Goal: Check status

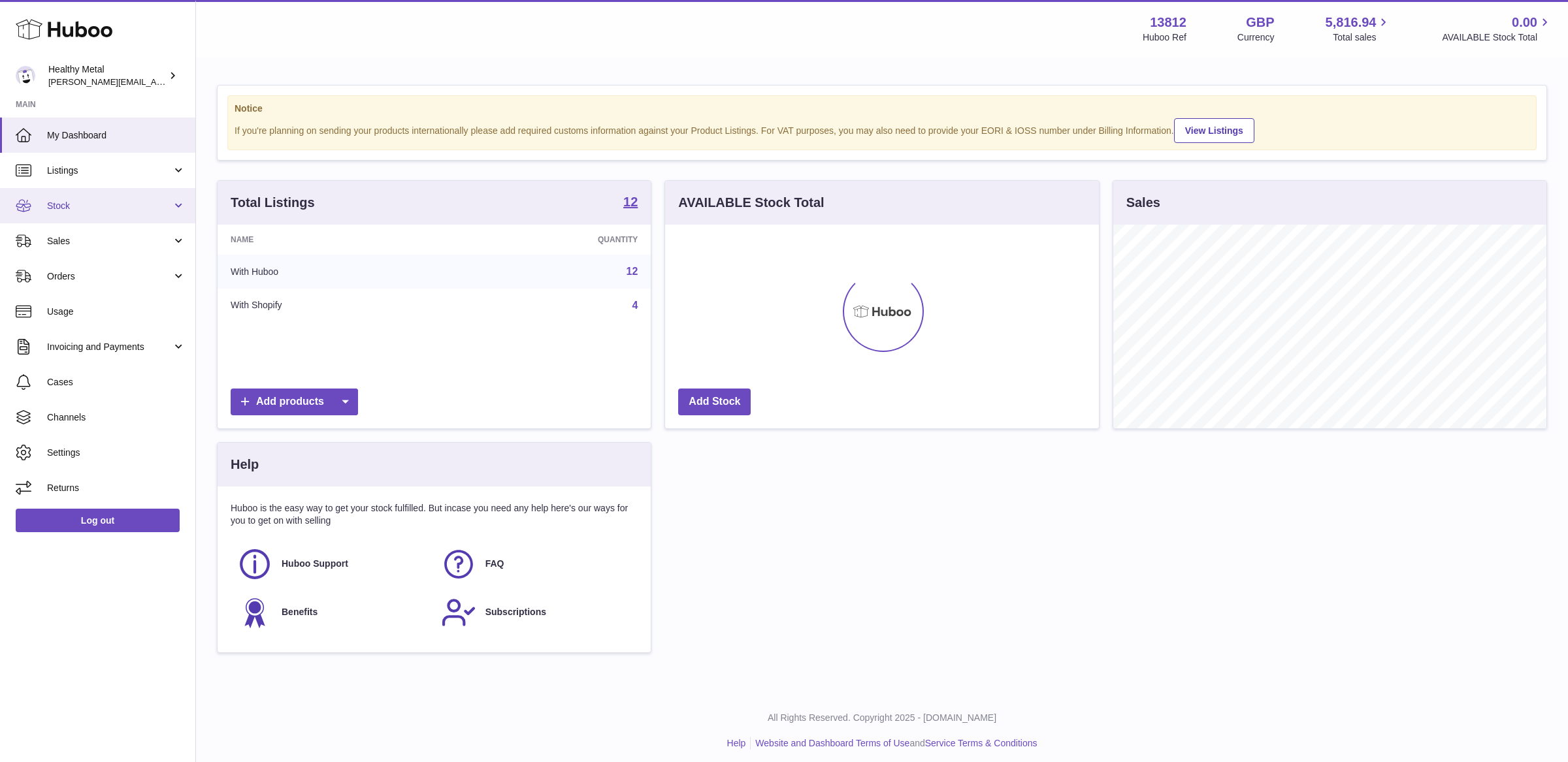
scroll to position [203, 434]
click at [104, 196] on link "Stock" at bounding box center [97, 206] width 195 height 35
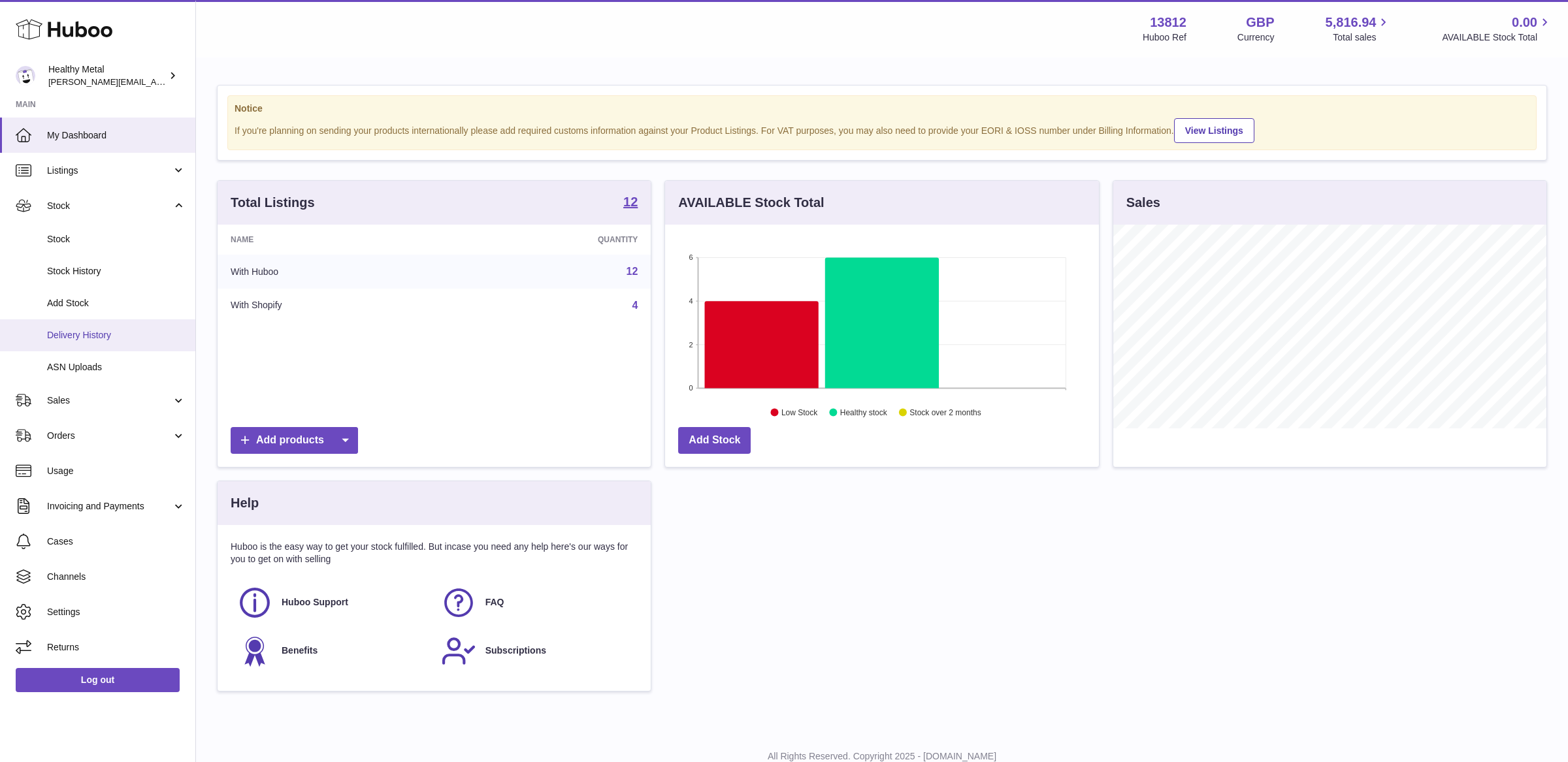
click at [91, 331] on span "Delivery History" at bounding box center [116, 335] width 138 height 13
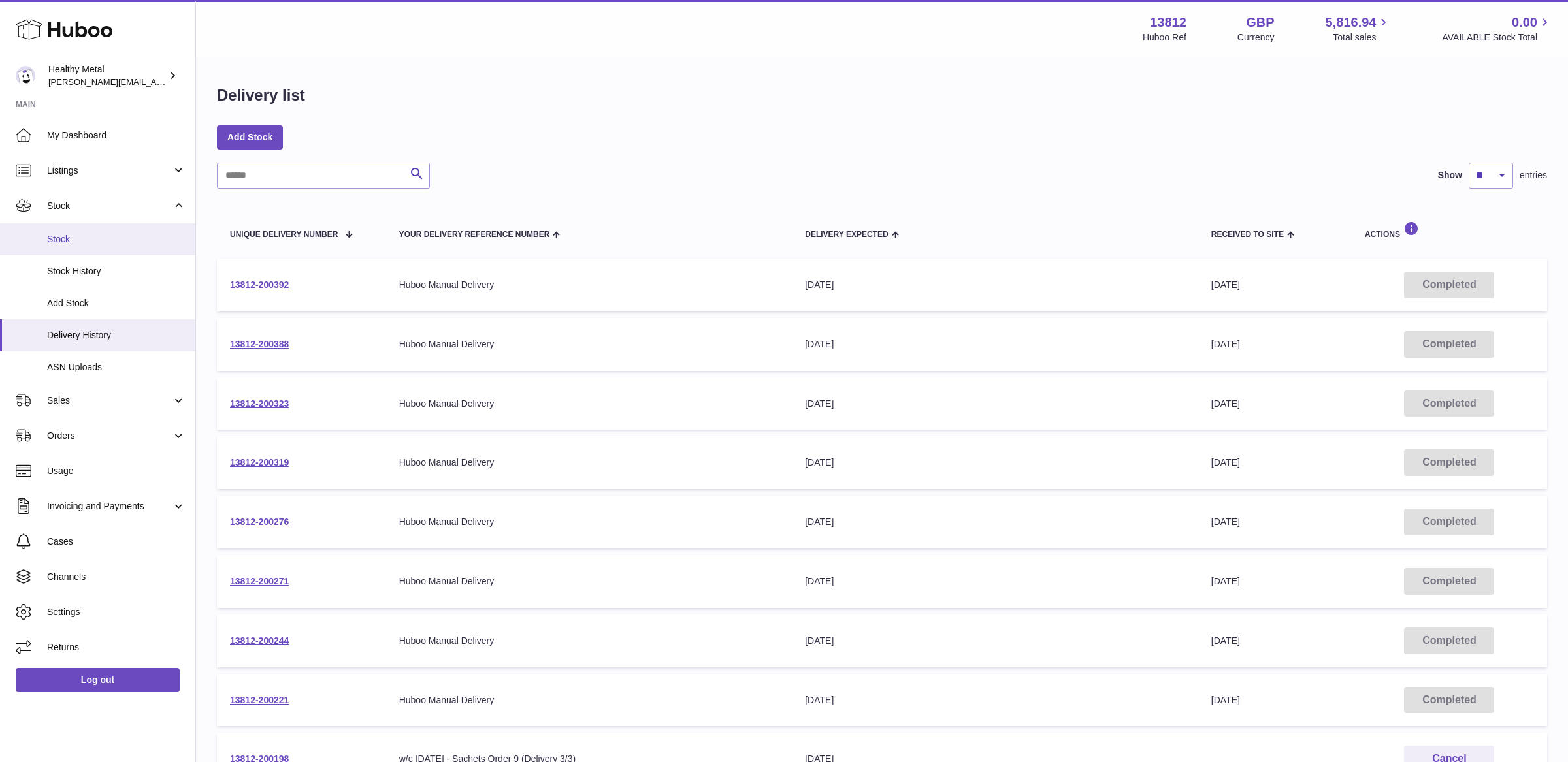
click at [94, 233] on span "Stock" at bounding box center [116, 239] width 138 height 13
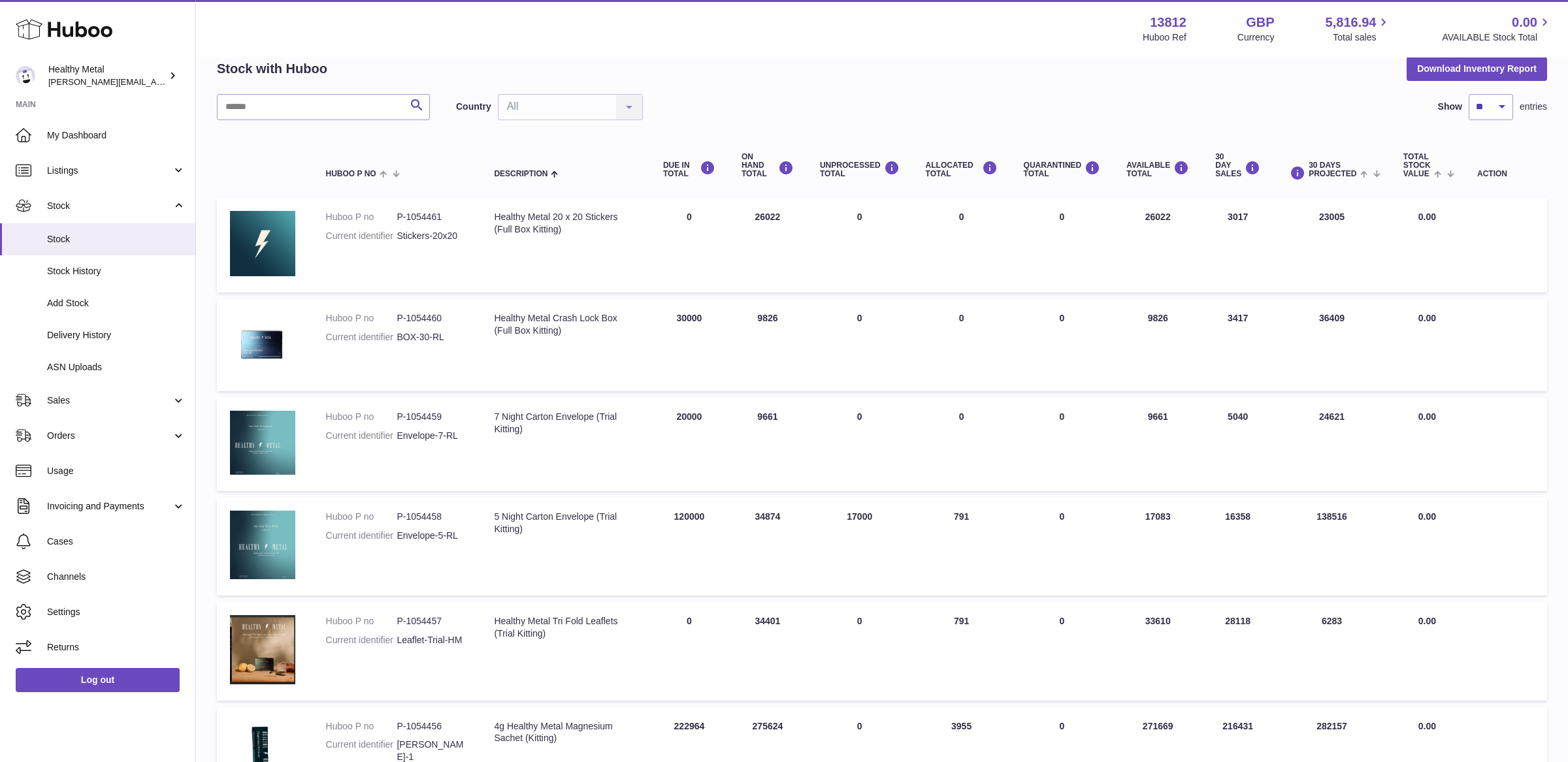
scroll to position [749, 0]
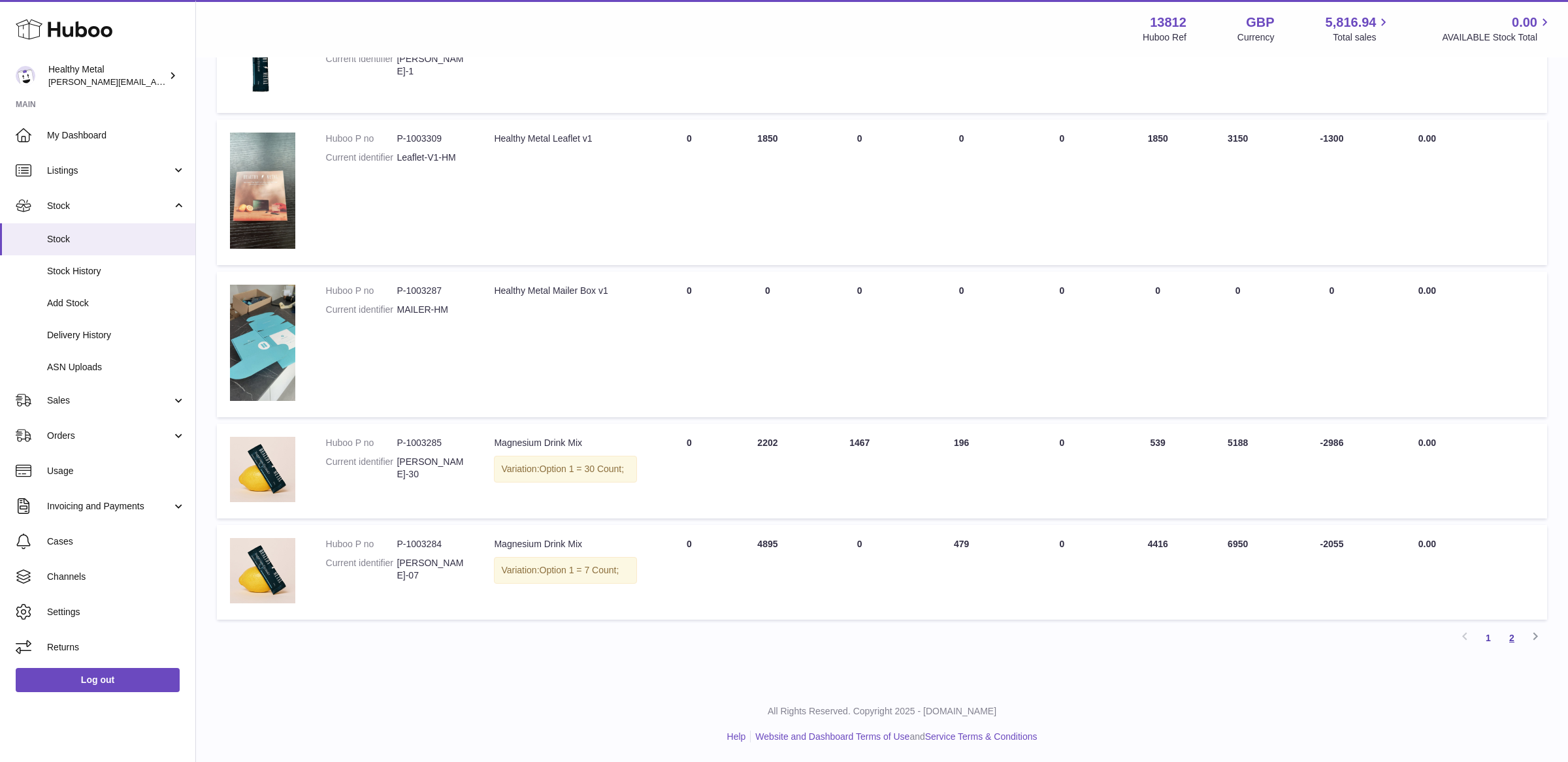
click at [1517, 644] on link "2" at bounding box center [1512, 638] width 24 height 24
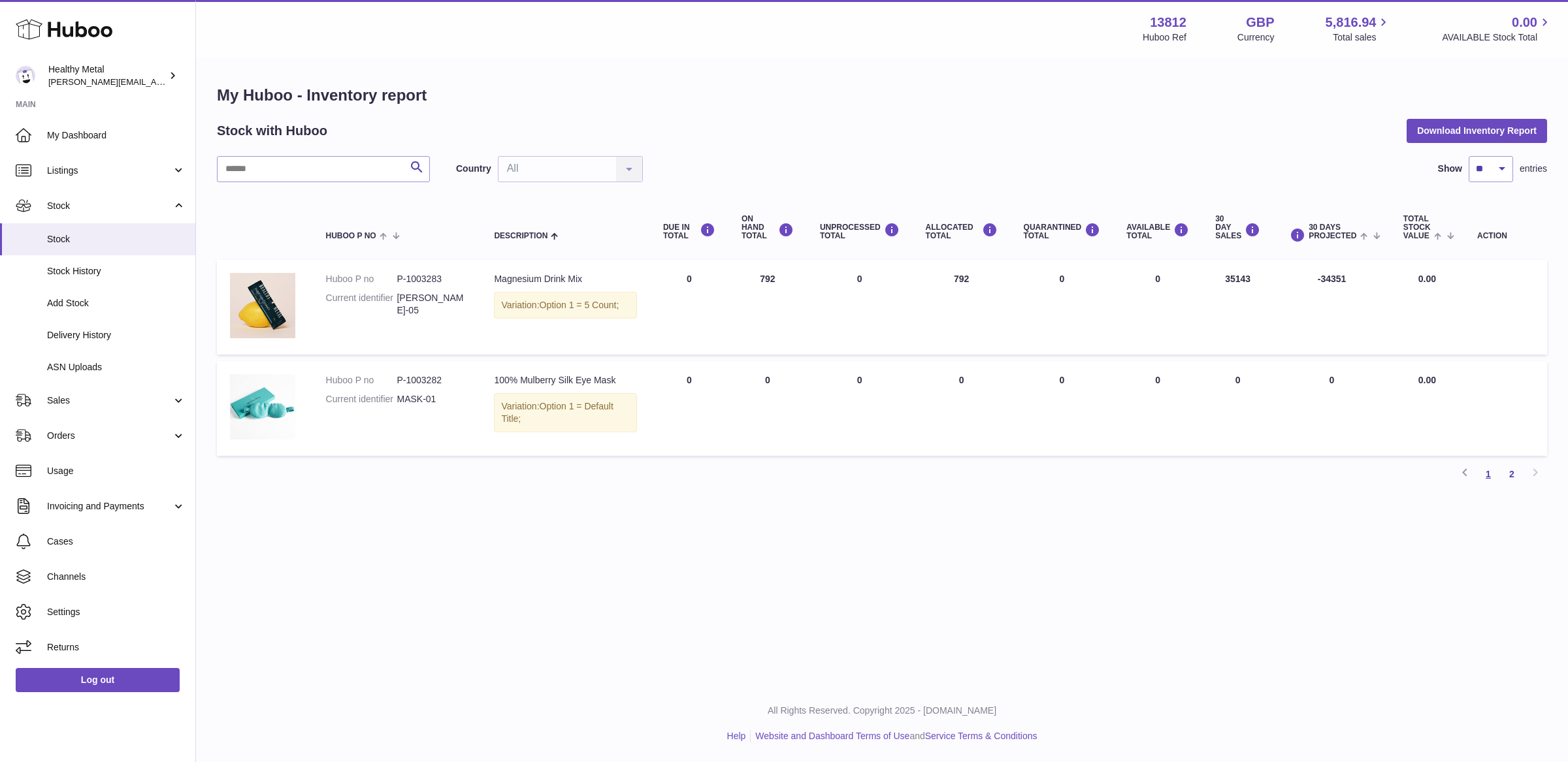
click at [1488, 481] on link "1" at bounding box center [1489, 475] width 24 height 24
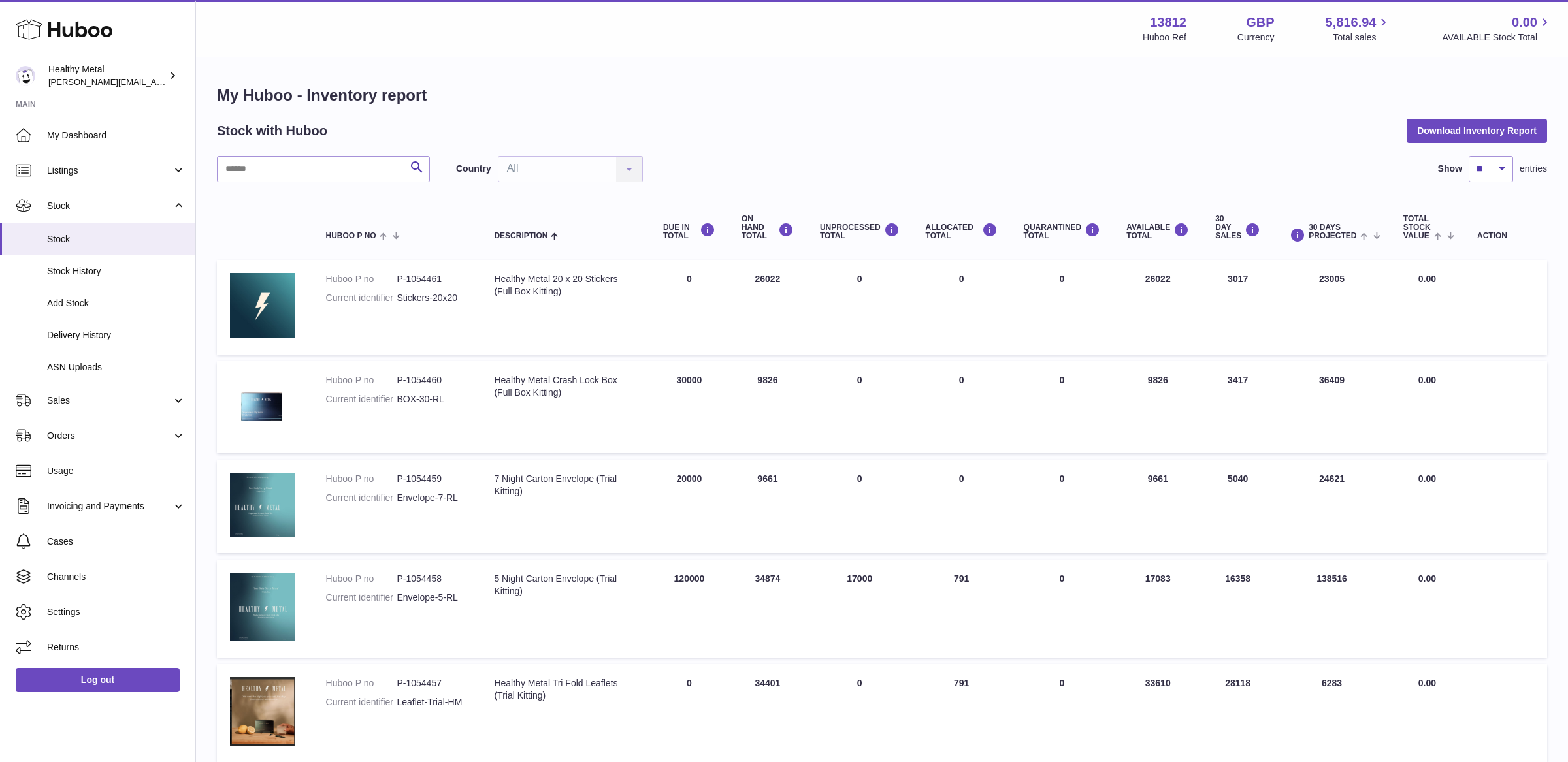
scroll to position [749, 0]
